Goal: Check status: Check status

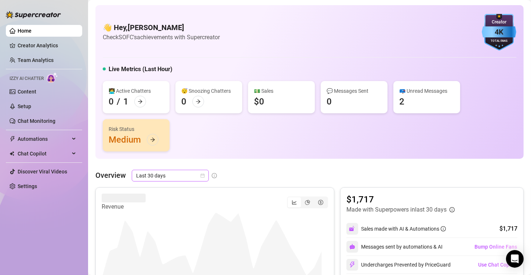
click at [201, 174] on icon "calendar" at bounding box center [203, 176] width 4 height 4
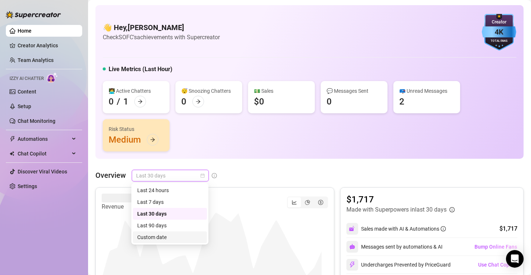
click at [165, 236] on div "Custom date" at bounding box center [169, 237] width 65 height 8
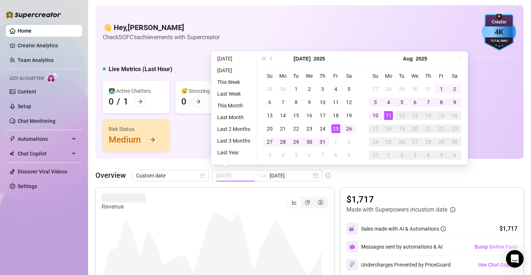
click at [337, 129] on div "25" at bounding box center [335, 128] width 9 height 9
type input "2025-07-12"
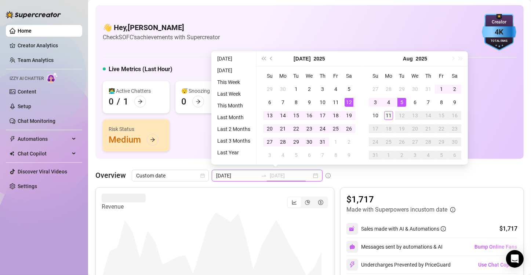
type input "[DATE]"
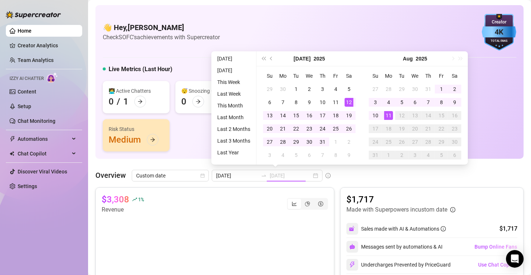
click at [390, 113] on div "11" at bounding box center [388, 115] width 9 height 9
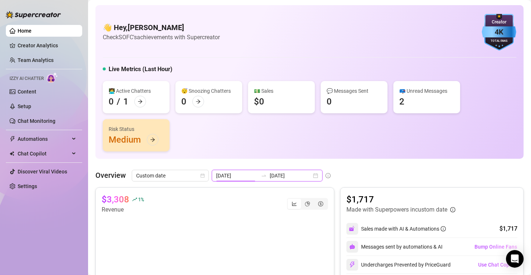
click at [241, 177] on input "2025-07-12" at bounding box center [237, 176] width 42 height 8
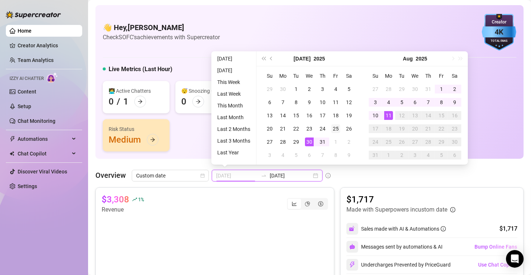
type input "[DATE]"
click at [336, 131] on div "25" at bounding box center [335, 128] width 9 height 9
type input "[DATE]"
click at [391, 114] on div "11" at bounding box center [388, 115] width 9 height 9
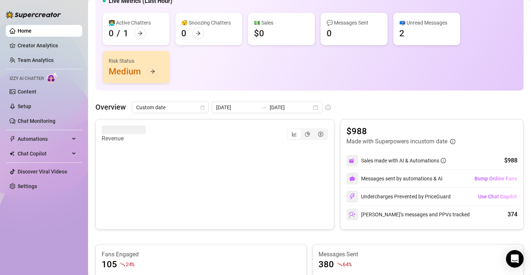
scroll to position [67, 0]
click at [338, 107] on div "Overview Custom date 2025-07-25 2025-08-11" at bounding box center [309, 108] width 428 height 12
